Goal: Find specific page/section: Find specific page/section

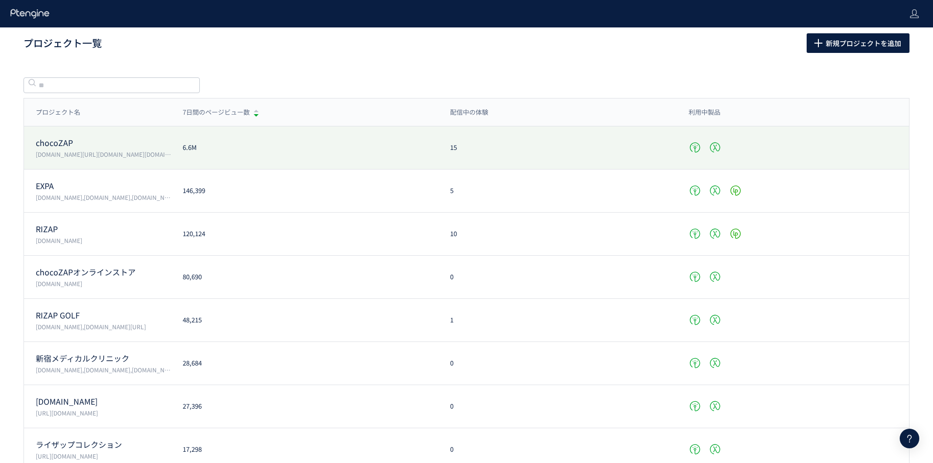
click at [238, 169] on div "chocoZAP [DOMAIN_NAME][URL][DOMAIN_NAME][DOMAIN_NAME][PERSON_NAME][DOMAIN_NAME]…" at bounding box center [466, 190] width 885 height 43
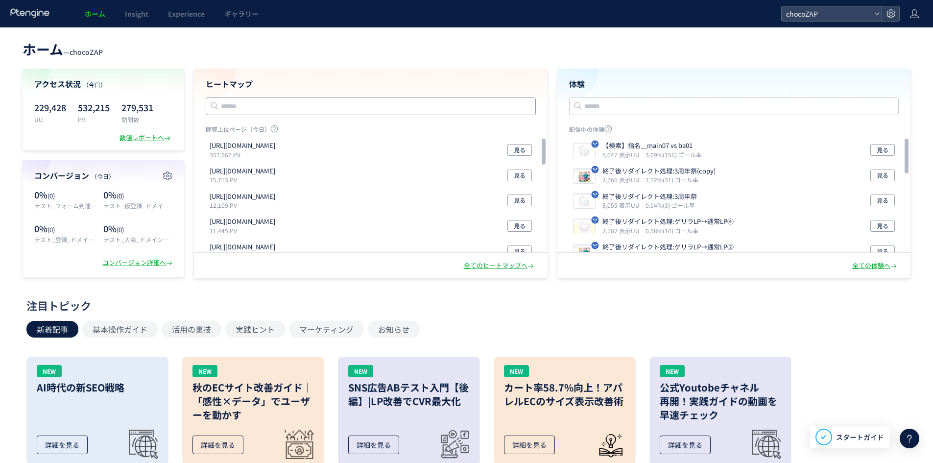
click at [320, 97] on input "text" at bounding box center [371, 106] width 330 height 18
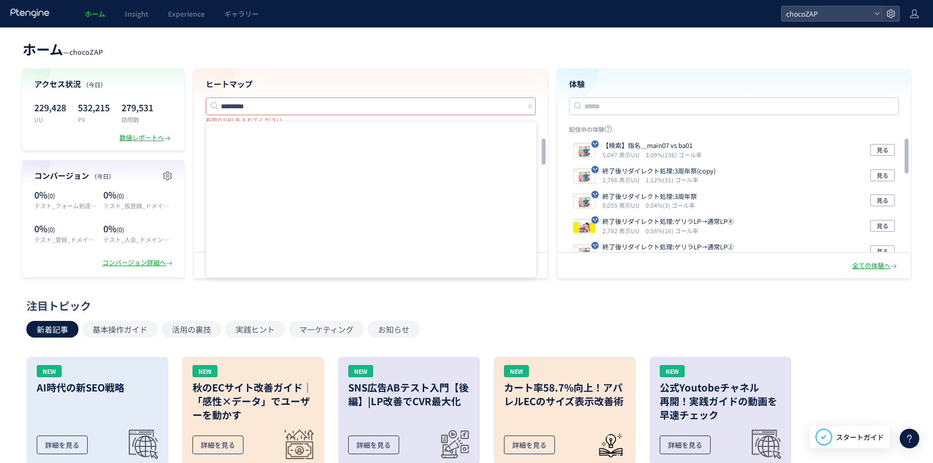
click at [321, 99] on input "*********" at bounding box center [371, 106] width 330 height 18
type input "*"
click at [321, 99] on input "text" at bounding box center [371, 106] width 330 height 18
click at [333, 62] on div "ホーム — chocoZAP アクセス状況 （今日） 229,428 UU 532,215 PV 279,531 訪問数 数値レポートへ コンバージョン （今…" at bounding box center [466, 157] width 933 height 241
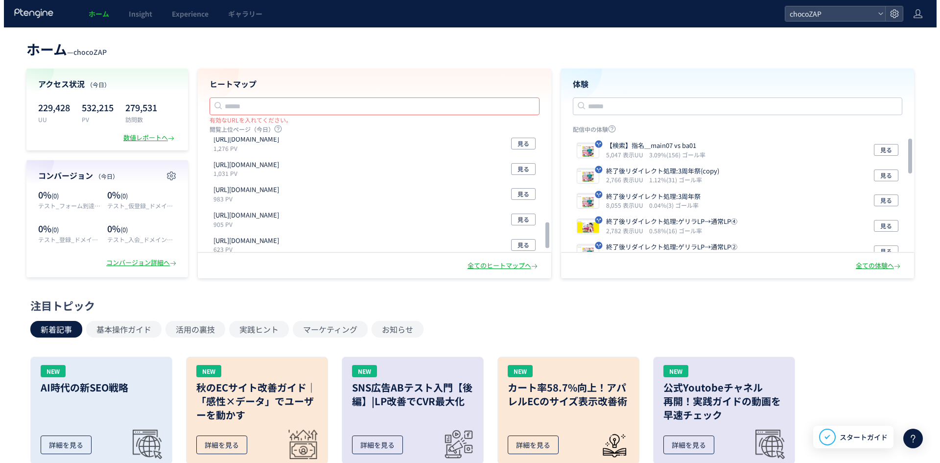
scroll to position [392, 0]
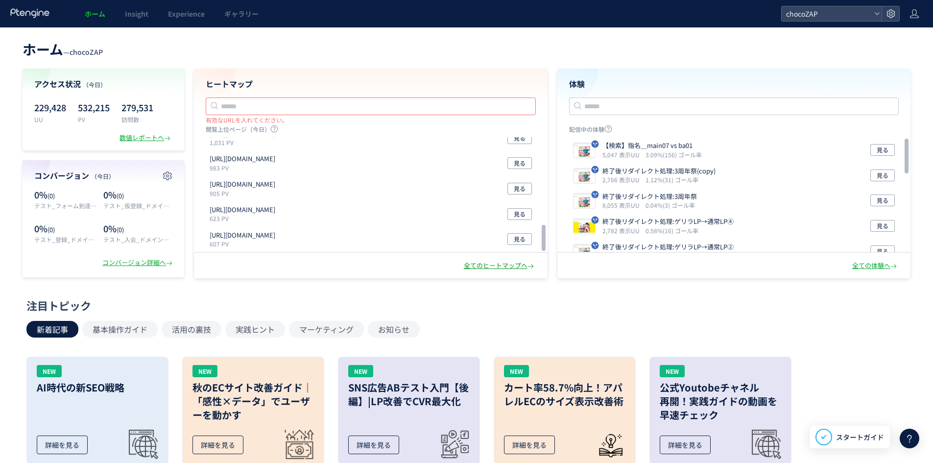
click at [491, 261] on div "全てのヒートマップへ" at bounding box center [500, 265] width 72 height 9
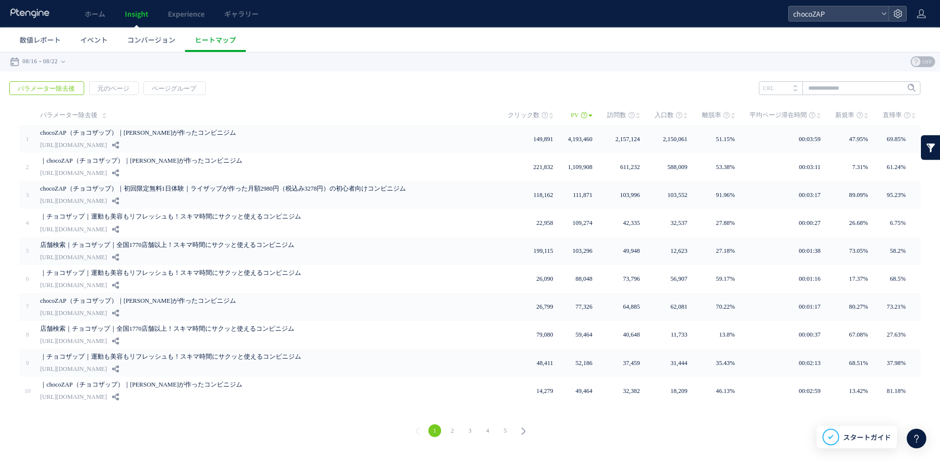
click at [448, 424] on link "2" at bounding box center [452, 430] width 13 height 13
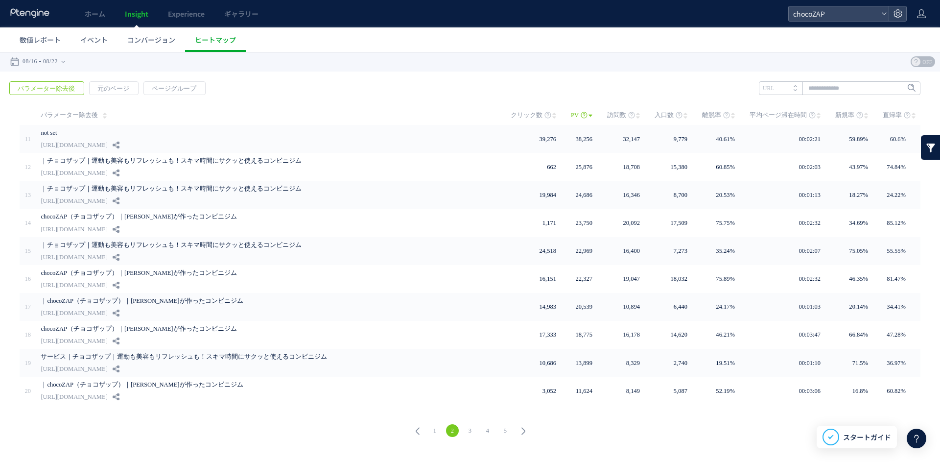
click at [465, 427] on link "3" at bounding box center [470, 430] width 13 height 13
click at [471, 427] on div at bounding box center [470, 257] width 940 height 411
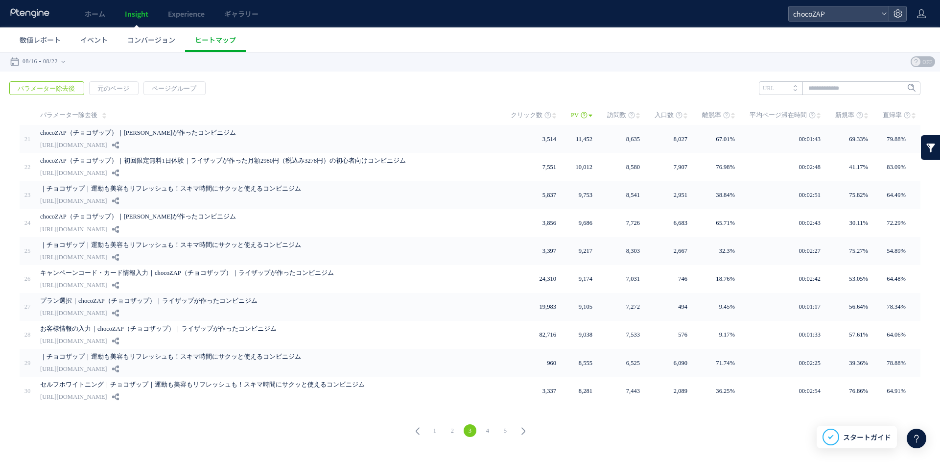
click at [487, 426] on link "4" at bounding box center [487, 430] width 13 height 13
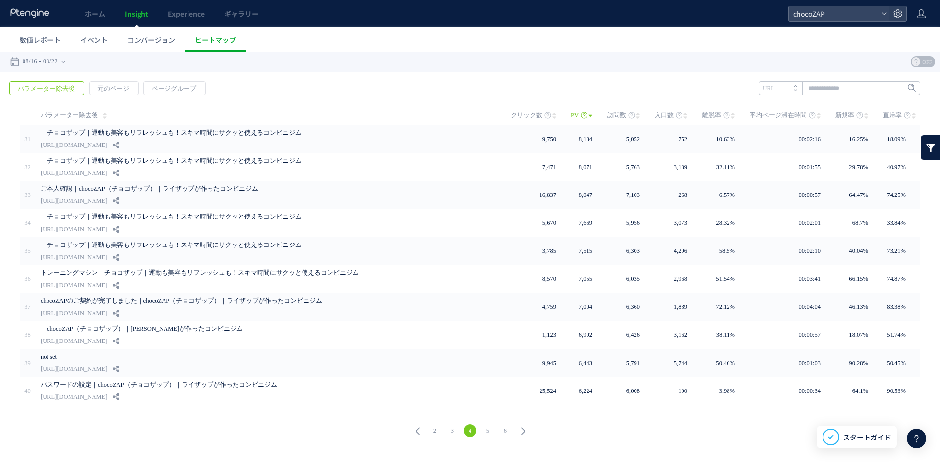
click at [488, 427] on link "5" at bounding box center [487, 430] width 13 height 13
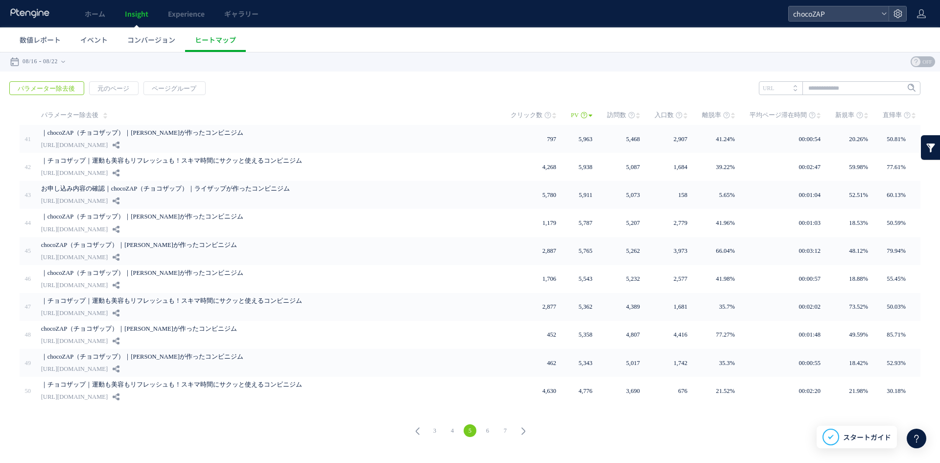
click at [487, 430] on link "6" at bounding box center [487, 430] width 13 height 13
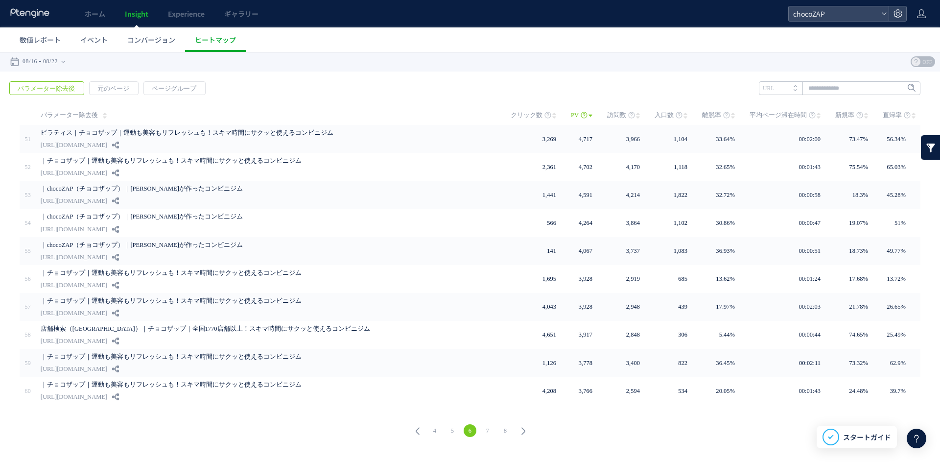
click at [435, 426] on link "4" at bounding box center [434, 430] width 13 height 13
